Goal: Navigation & Orientation: Find specific page/section

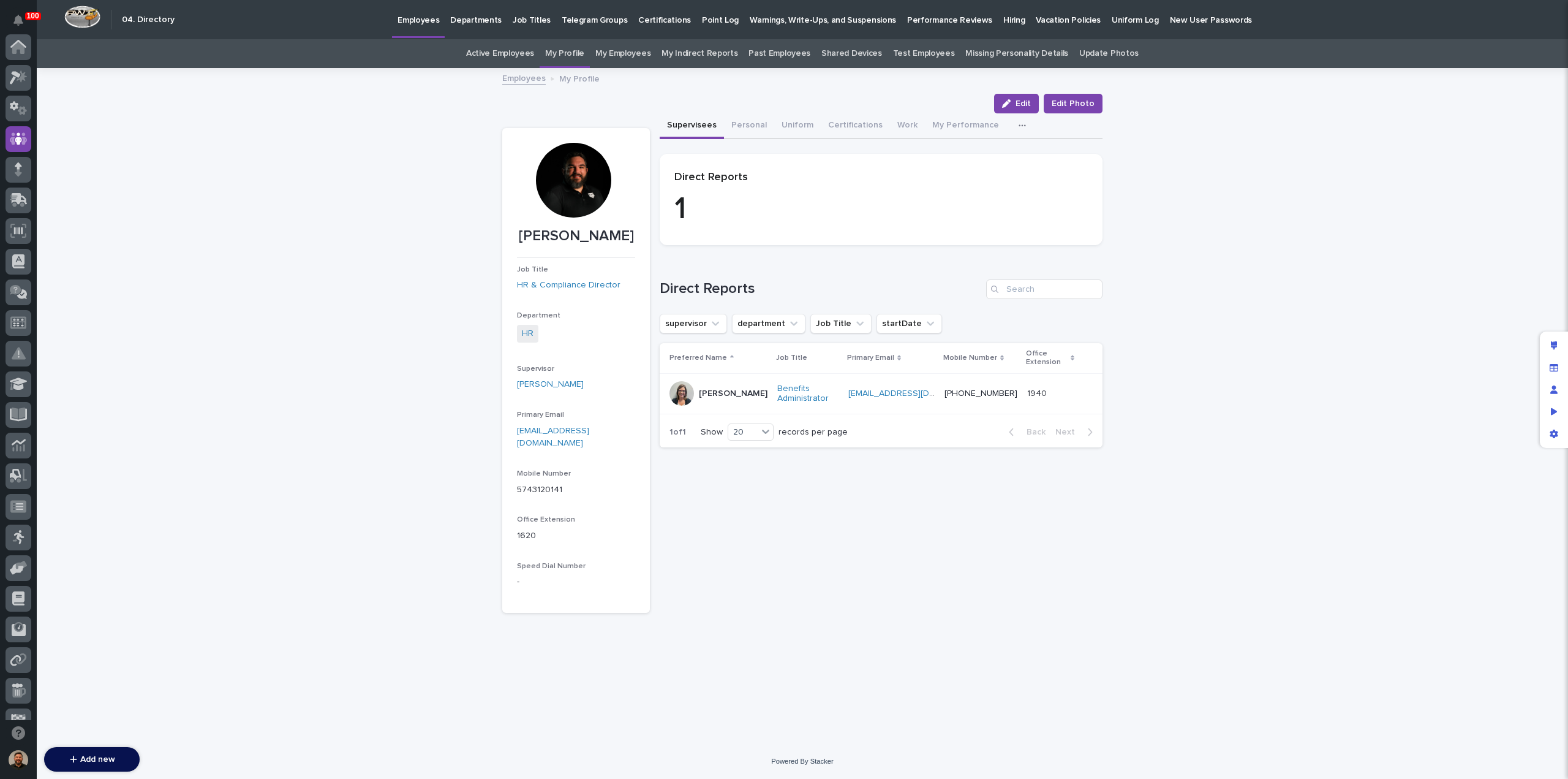
scroll to position [92, 0]
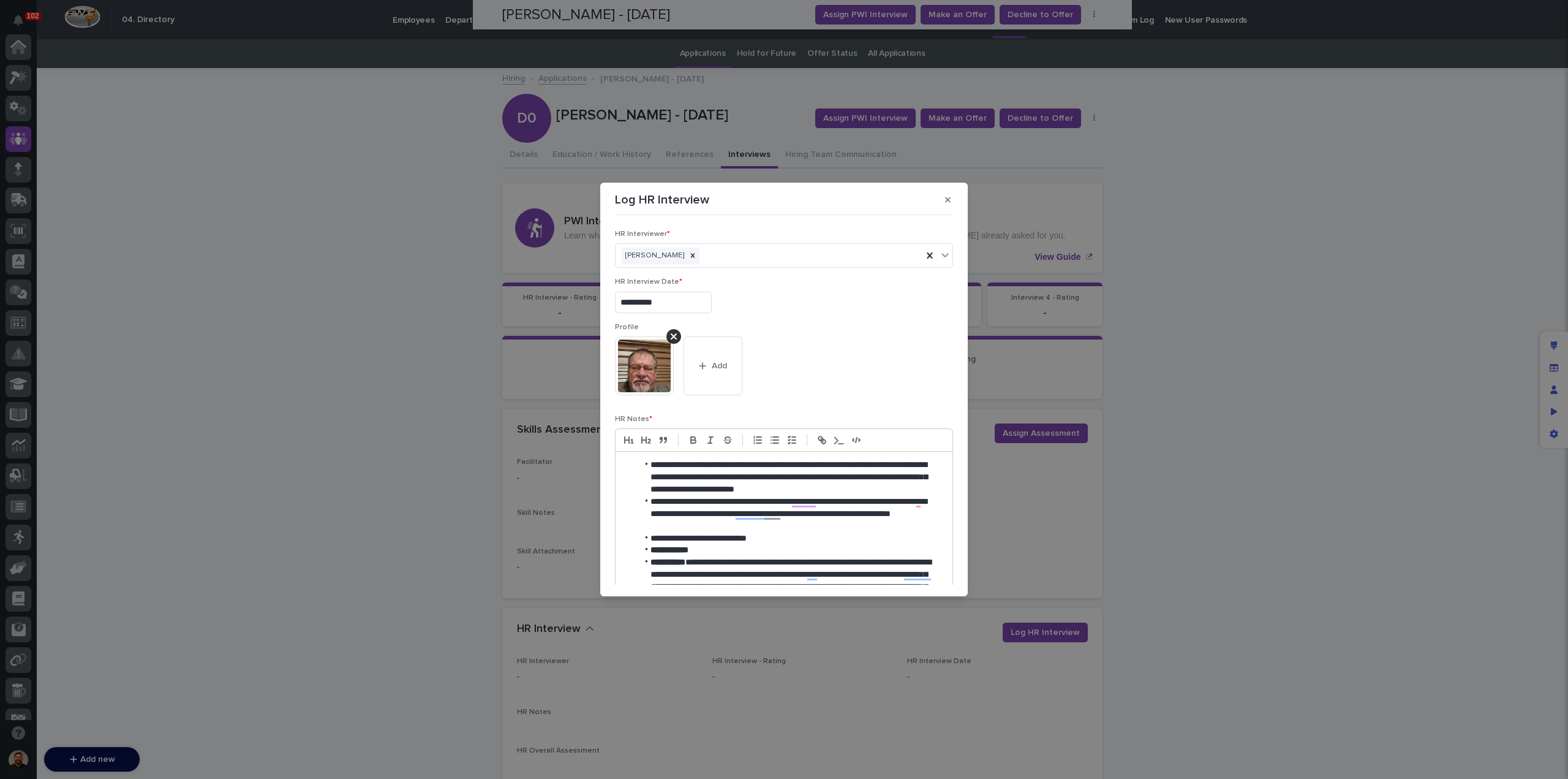
scroll to position [562, 0]
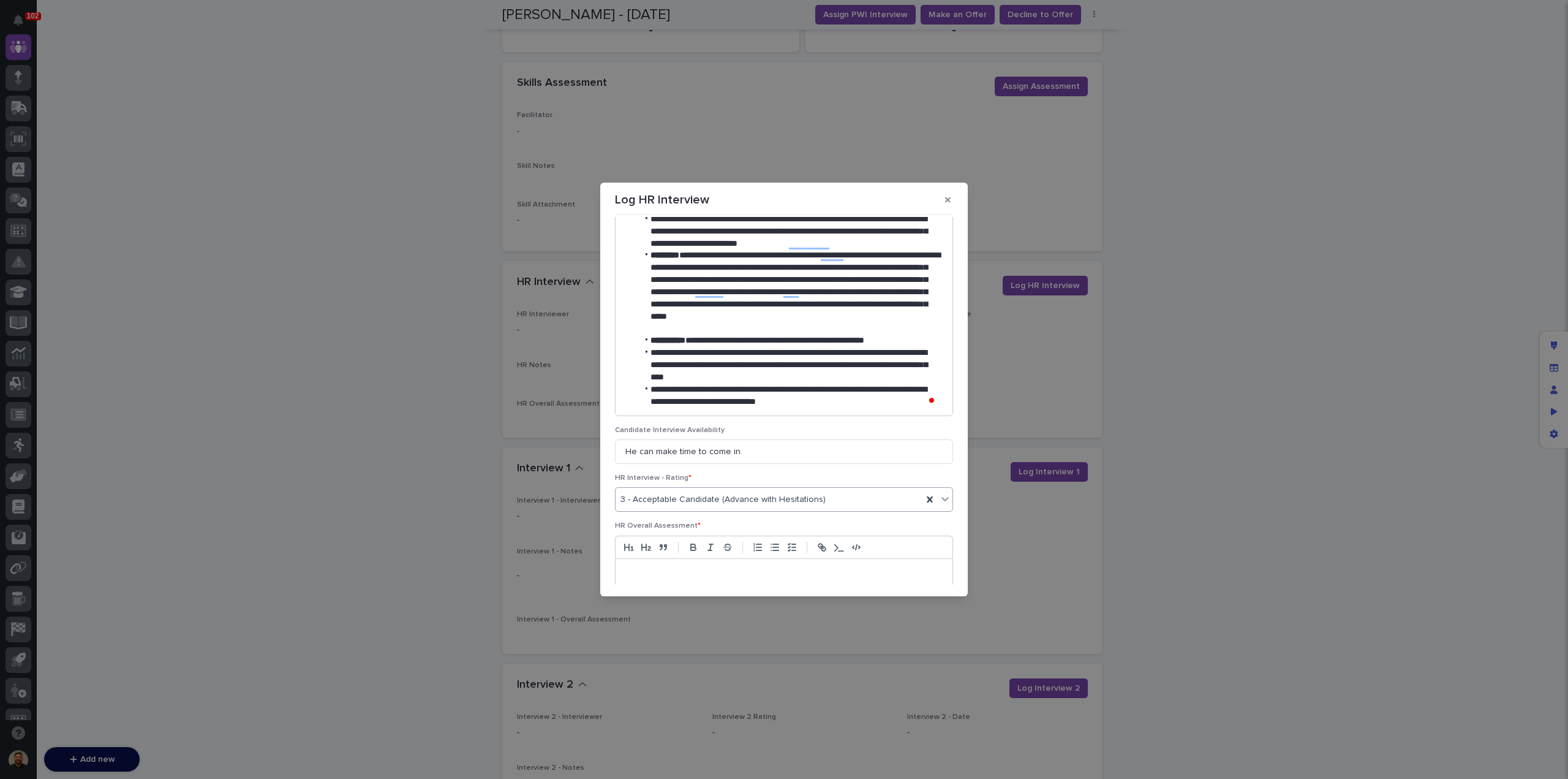
click at [708, 578] on div at bounding box center [784, 572] width 337 height 27
click at [773, 546] on icon "button" at bounding box center [774, 547] width 11 height 11
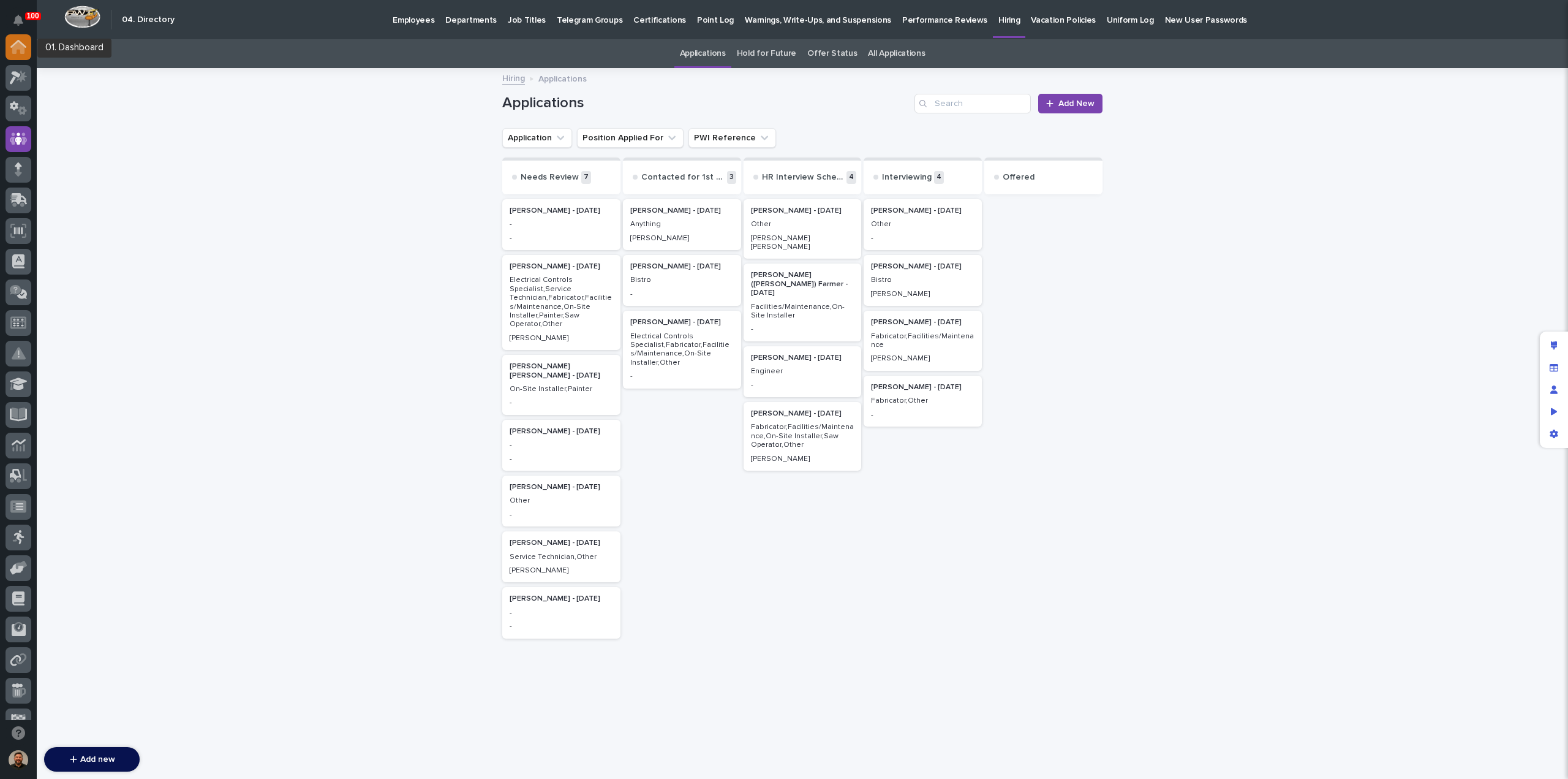
click at [18, 45] on icon at bounding box center [18, 48] width 12 height 12
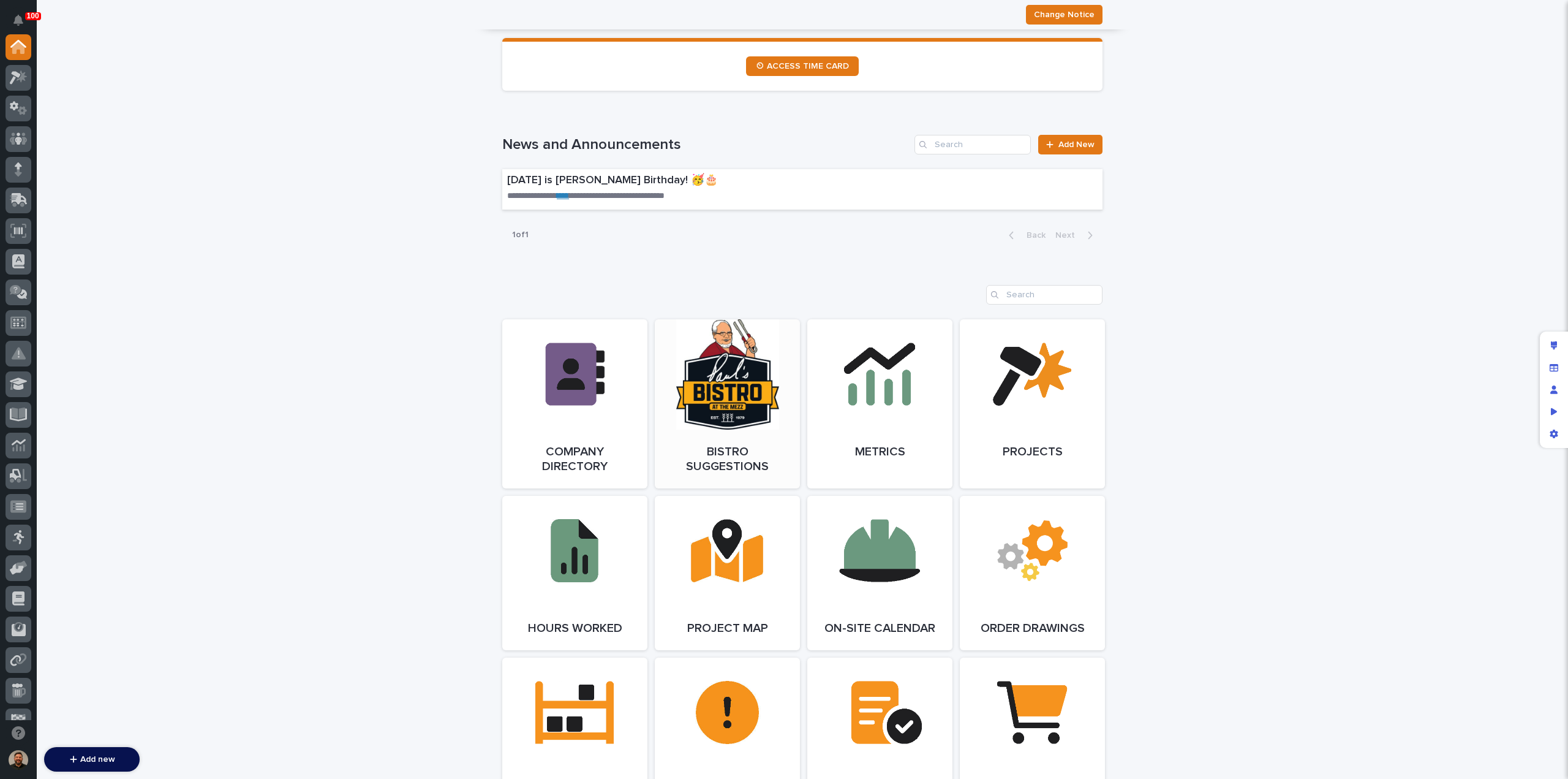
scroll to position [727, 0]
click at [719, 420] on link "Open Link" at bounding box center [727, 402] width 145 height 169
